Goal: Check status: Check status

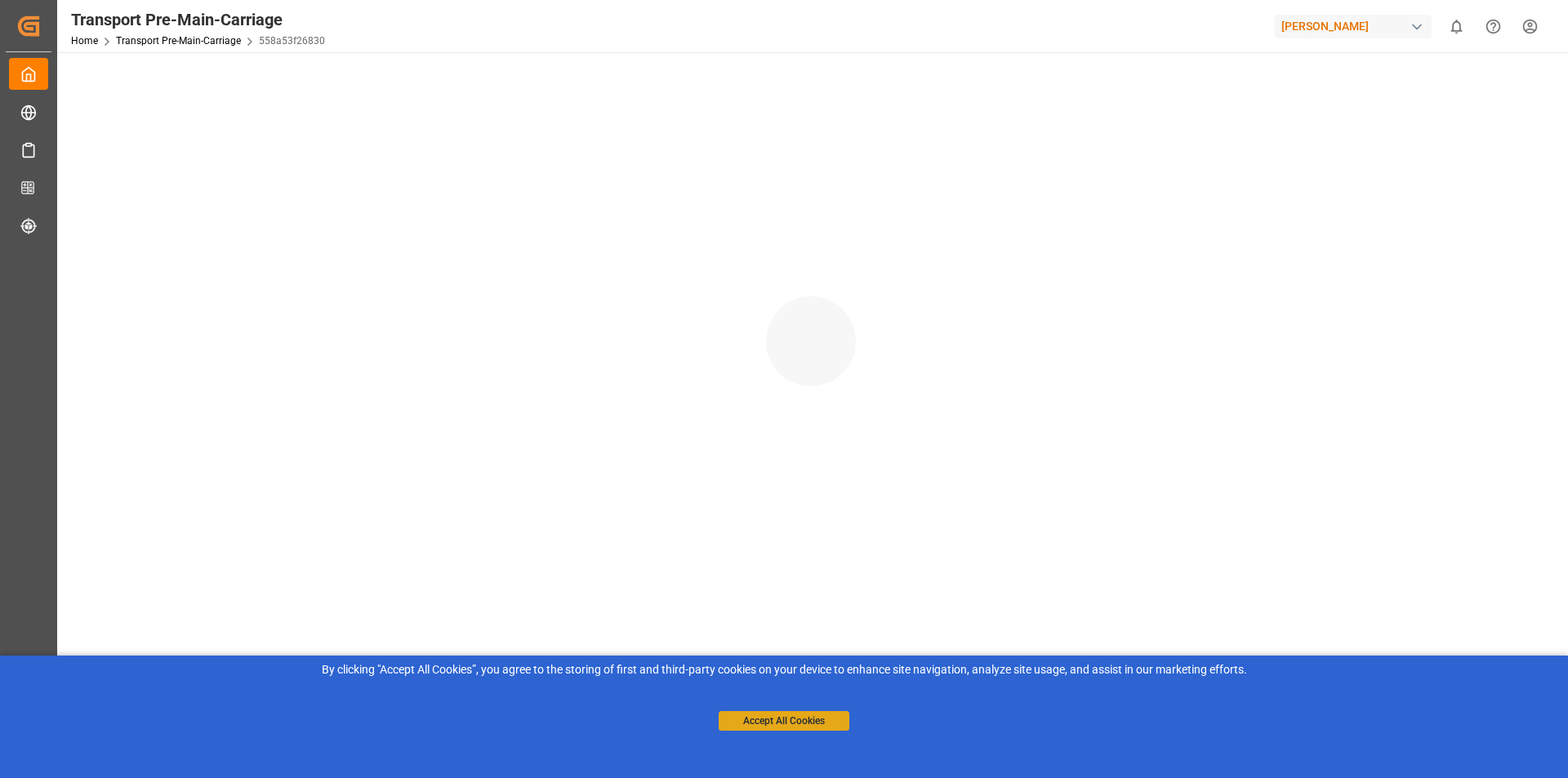
click at [823, 714] on button "Accept All Cookies" at bounding box center [784, 721] width 130 height 20
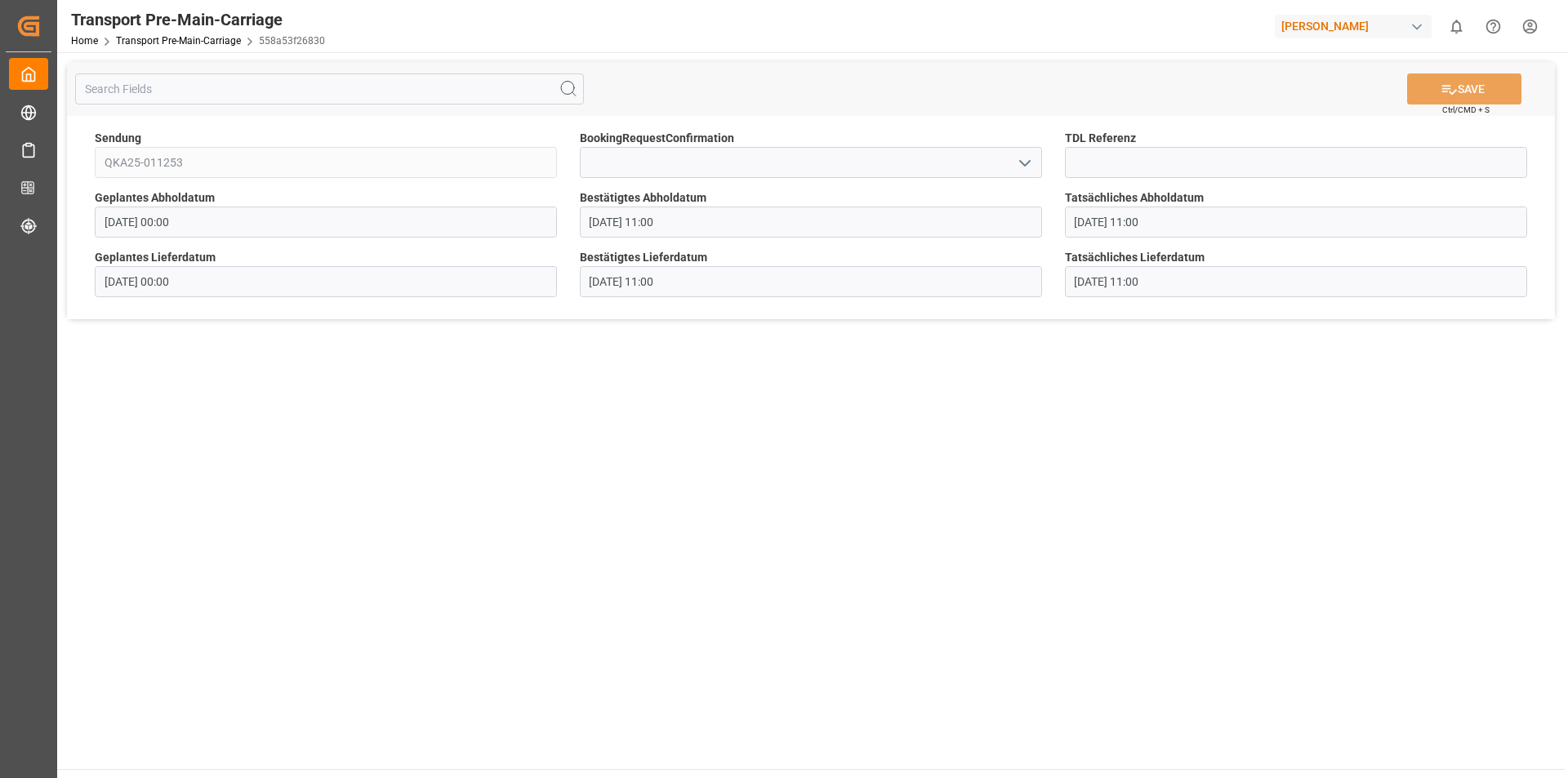
click at [1024, 162] on icon "open menu" at bounding box center [1024, 163] width 20 height 20
click at [1024, 162] on polyline "close menu" at bounding box center [1024, 164] width 9 height 5
click at [1095, 162] on input at bounding box center [1295, 162] width 462 height 31
click at [1078, 374] on main "SAVE Ctrl/CMD + S Sendung QKA25-011253 BookingRequestConfirmation TDL Referenz …" at bounding box center [811, 410] width 1508 height 716
click at [1141, 298] on div "Tatsächliches Lieferdatum [DATE] 11:00" at bounding box center [1296, 273] width 485 height 60
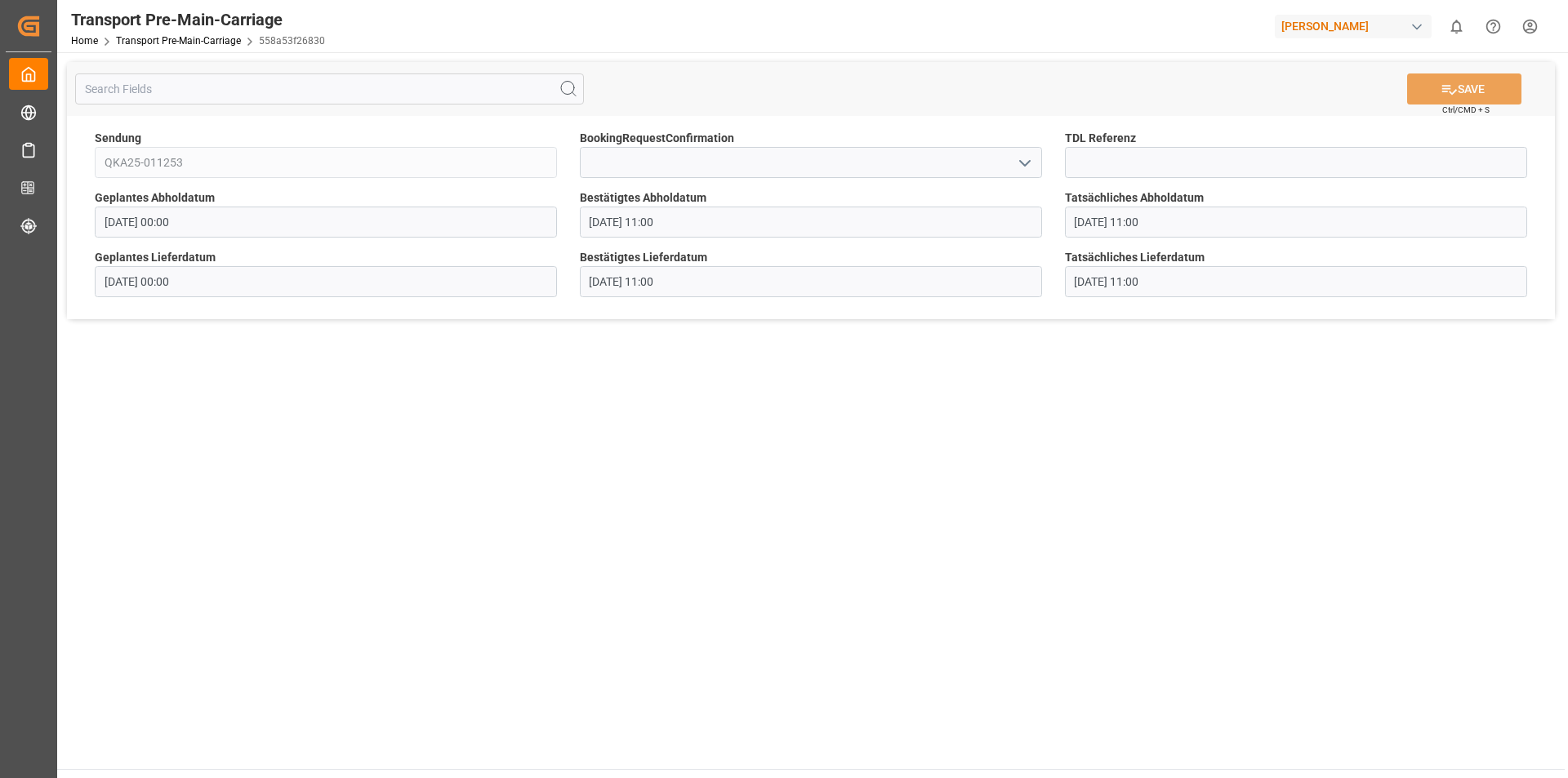
click at [1142, 296] on input "[DATE] 11:00" at bounding box center [1295, 282] width 462 height 31
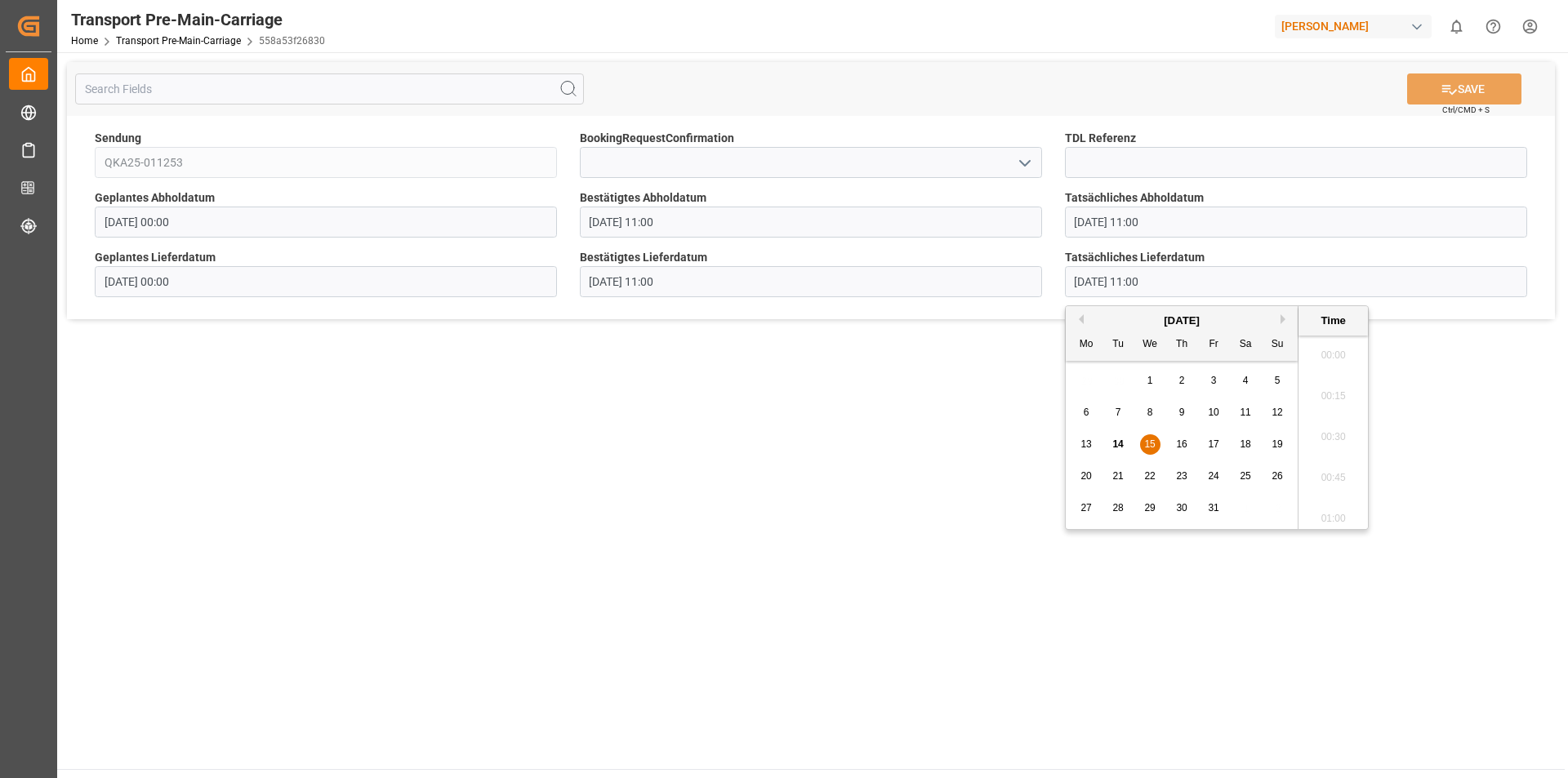
scroll to position [1720, 0]
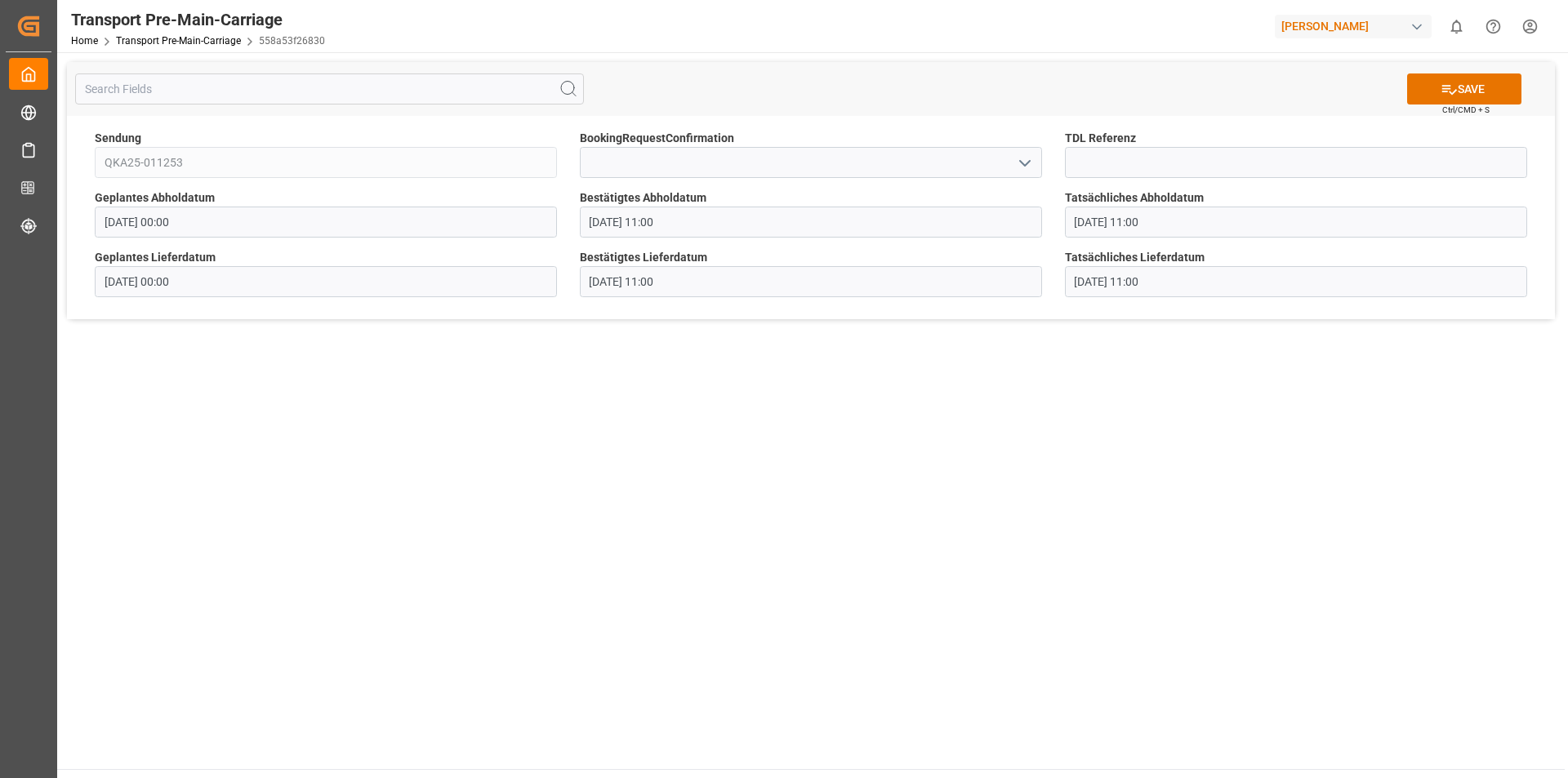
click at [1033, 426] on main "SAVE Ctrl/CMD + S Sendung QKA25-011253 BookingRequestConfirmation TDL Referenz …" at bounding box center [811, 410] width 1508 height 716
